Goal: Task Accomplishment & Management: Manage account settings

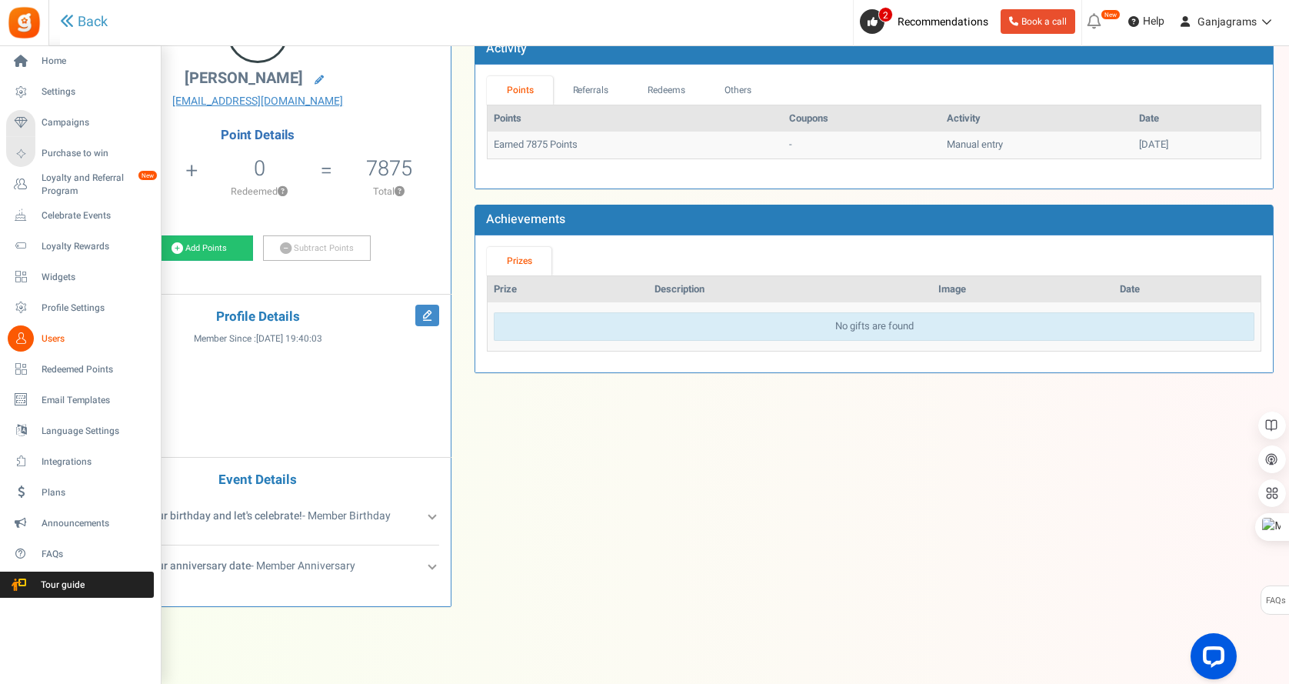
click at [48, 335] on span "Users" at bounding box center [96, 338] width 108 height 13
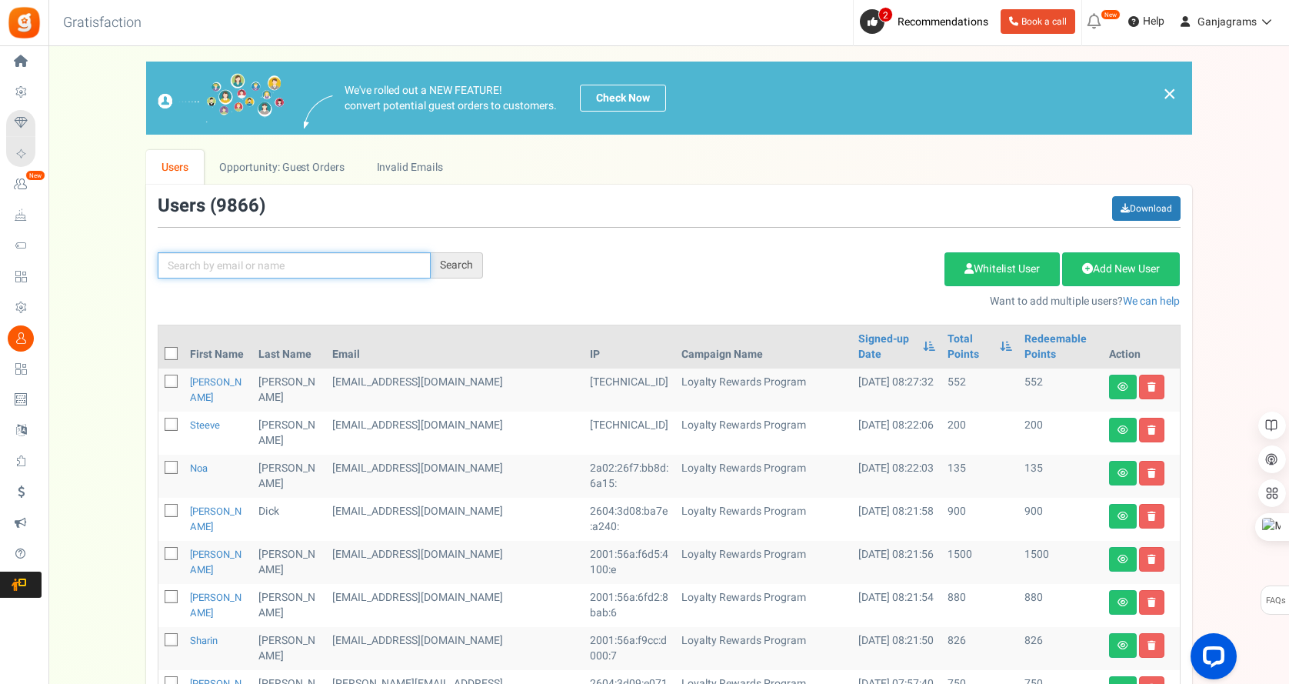
click at [239, 265] on input "text" at bounding box center [294, 265] width 273 height 26
paste input "[EMAIL_ADDRESS][DOMAIN_NAME]"
type input "[EMAIL_ADDRESS][DOMAIN_NAME]"
click at [455, 268] on div "Search" at bounding box center [457, 265] width 52 height 26
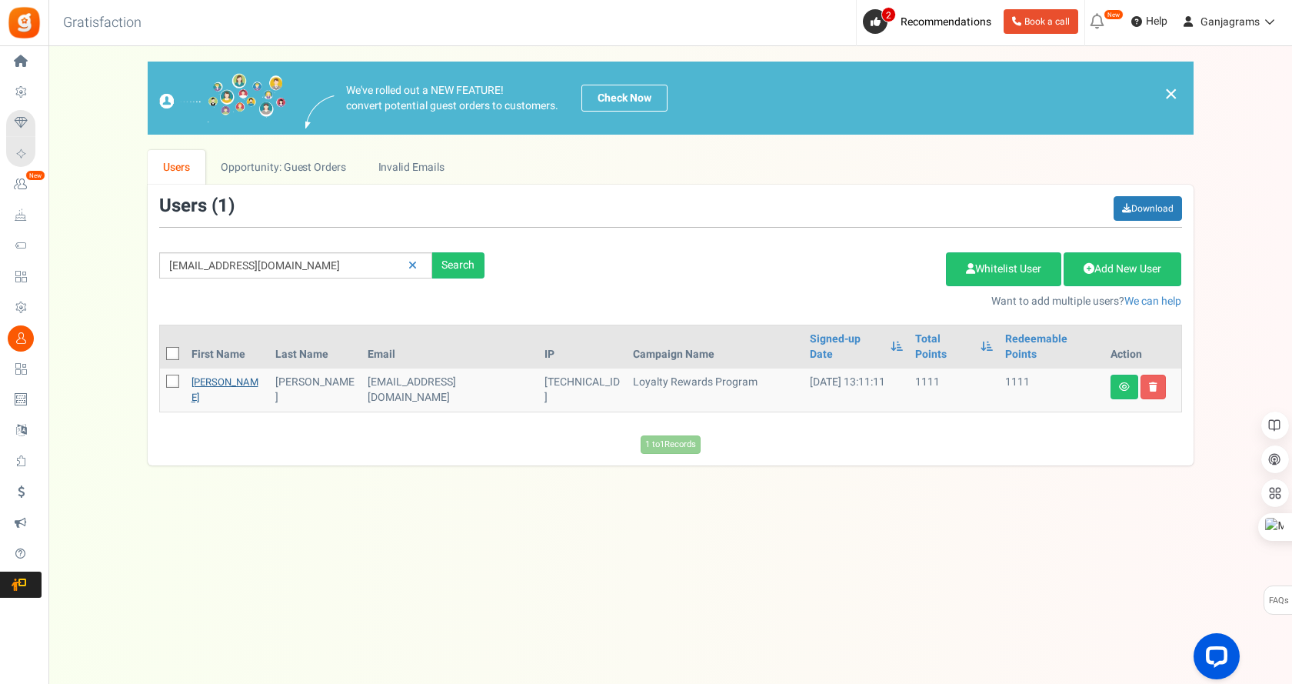
click at [204, 375] on link "[PERSON_NAME]" at bounding box center [224, 390] width 67 height 30
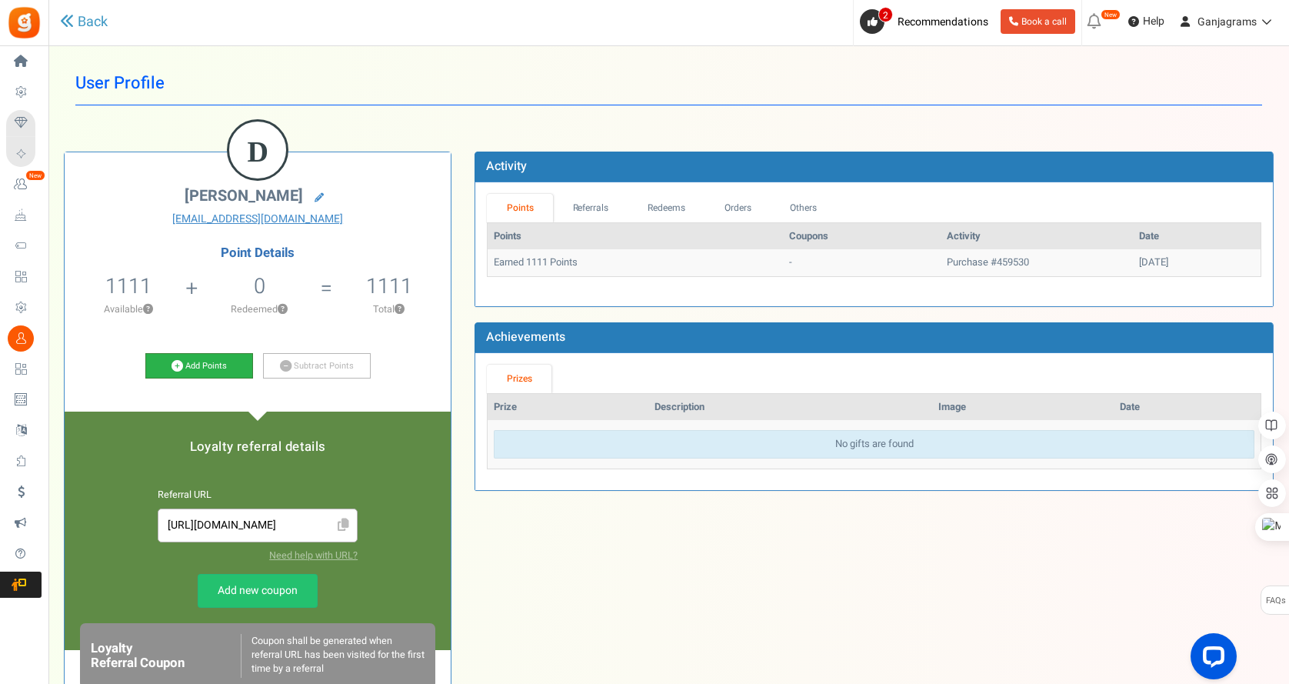
click at [182, 365] on link "Add Points" at bounding box center [199, 366] width 108 height 26
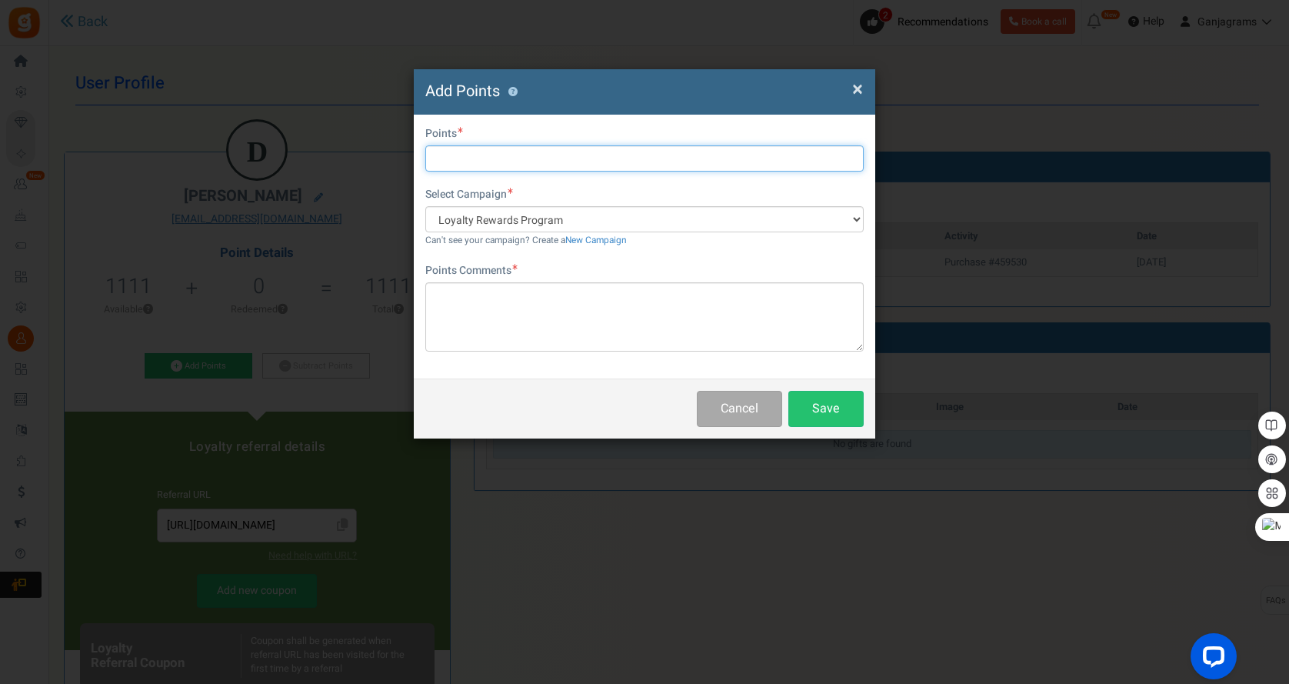
click at [483, 159] on input "text" at bounding box center [644, 158] width 438 height 26
type input "0"
type input "9150"
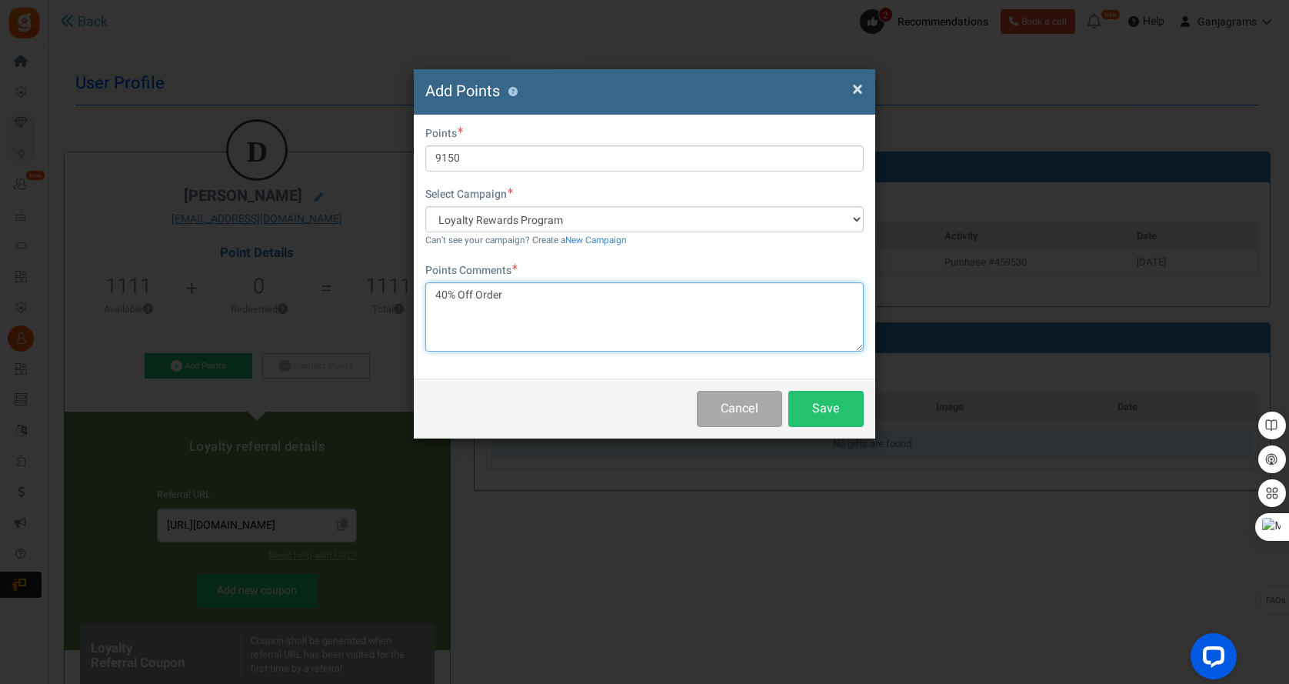
click at [538, 307] on textarea "40% Off Order" at bounding box center [644, 316] width 438 height 69
paste textarea "459937"
type textarea "40% Off Order 459937"
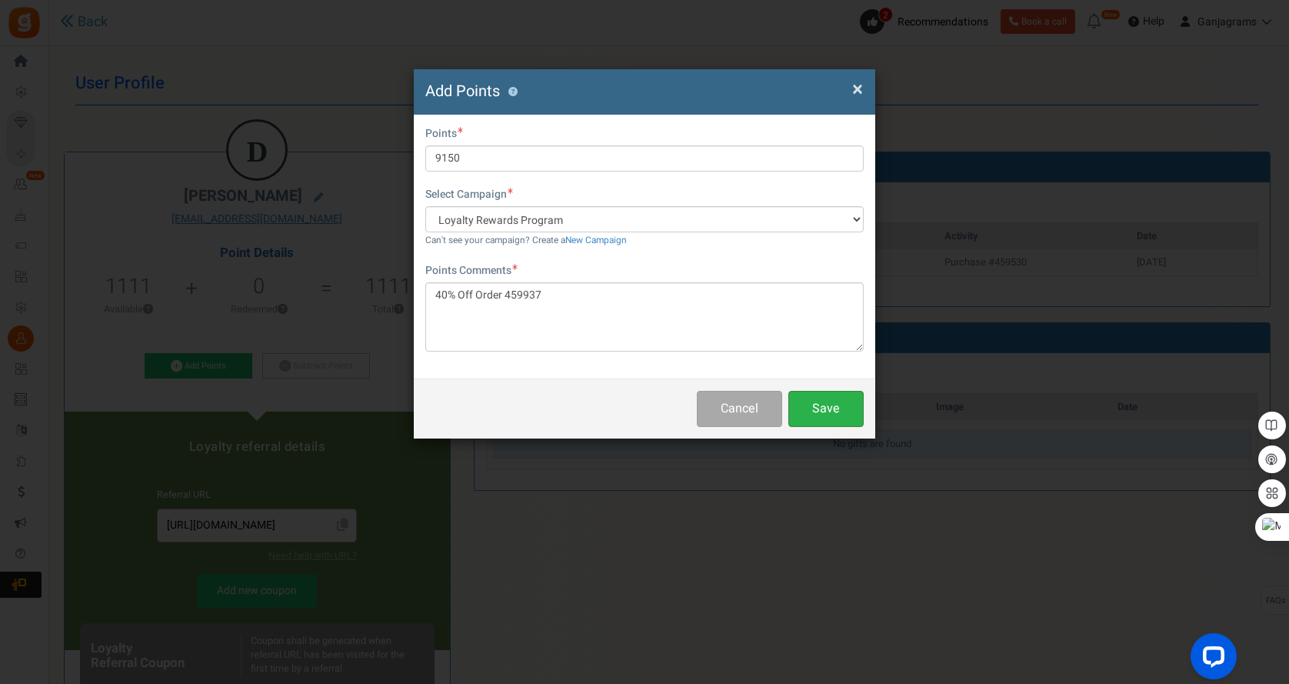
click at [832, 408] on button "Save" at bounding box center [825, 409] width 75 height 36
